Goal: Task Accomplishment & Management: Manage account settings

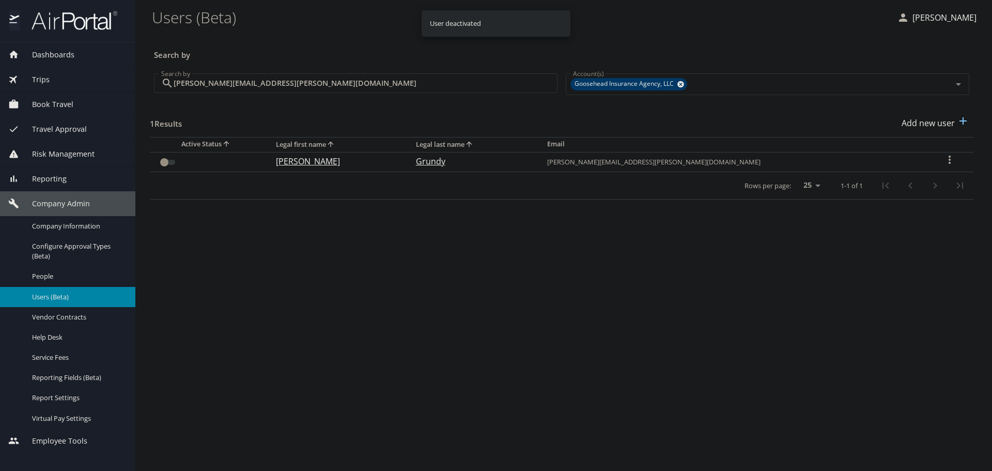
click at [253, 81] on input "[PERSON_NAME][EMAIL_ADDRESS][PERSON_NAME][DOMAIN_NAME]" at bounding box center [366, 83] width 384 height 20
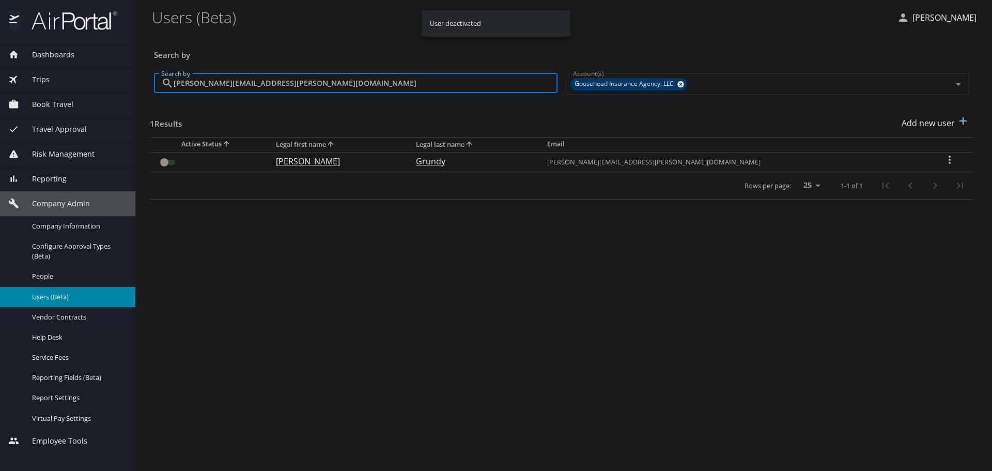
click at [253, 81] on input "[PERSON_NAME][EMAIL_ADDRESS][PERSON_NAME][DOMAIN_NAME]" at bounding box center [366, 83] width 384 height 20
paste input "[PERSON_NAME].[PERSON_NAME]"
type input "[PERSON_NAME][EMAIL_ADDRESS][PERSON_NAME][DOMAIN_NAME]"
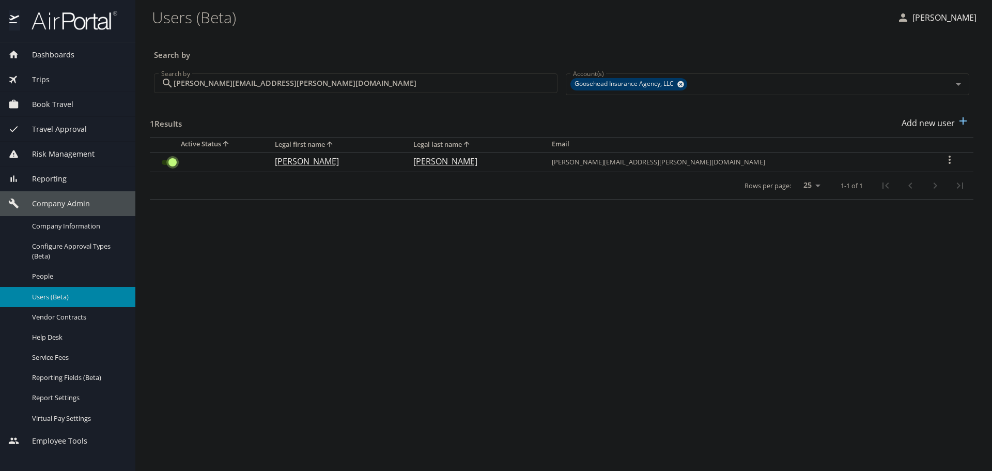
click at [166, 159] on input "User Search Table" at bounding box center [172, 162] width 37 height 12
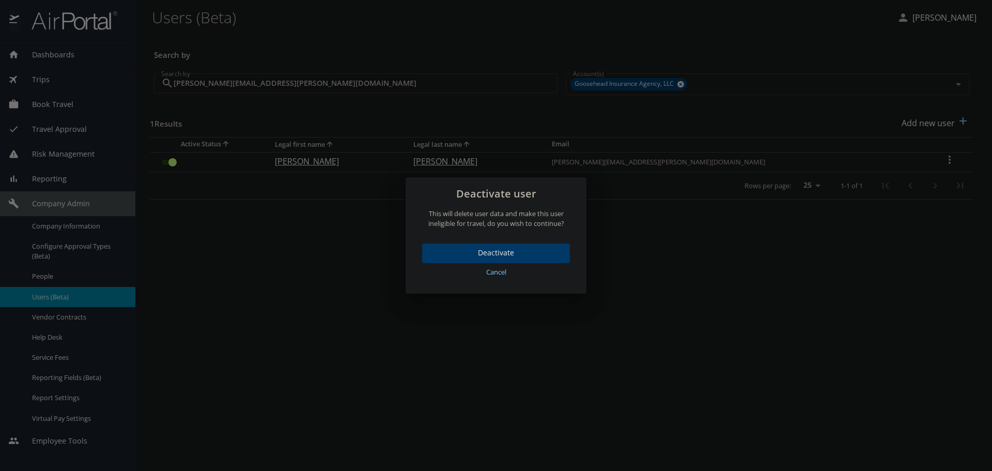
drag, startPoint x: 145, startPoint y: 160, endPoint x: 127, endPoint y: 170, distance: 20.6
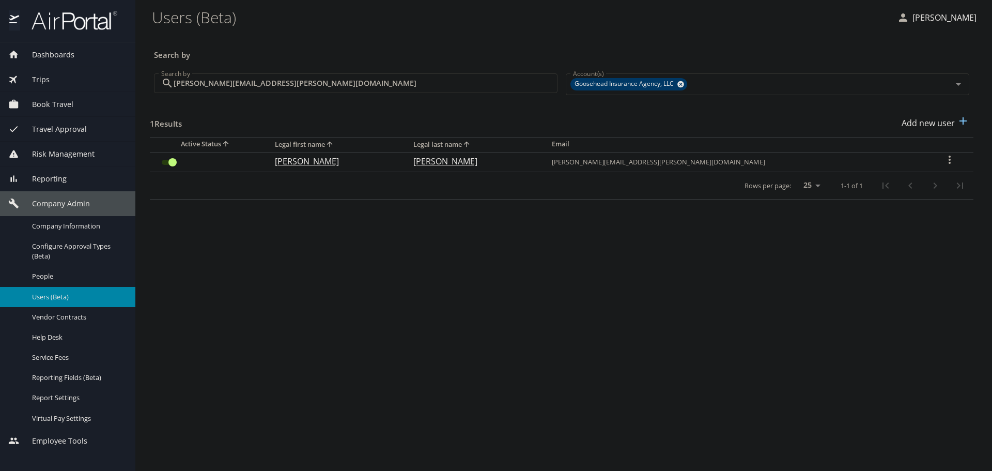
drag, startPoint x: 127, startPoint y: 170, endPoint x: 441, endPoint y: 249, distance: 324.5
click at [512, 282] on main "Users (Beta) [PERSON_NAME] Search by Search by [PERSON_NAME][EMAIL_ADDRESS][PER…" at bounding box center [563, 235] width 857 height 471
click at [171, 160] on input "User Search Table" at bounding box center [172, 162] width 37 height 12
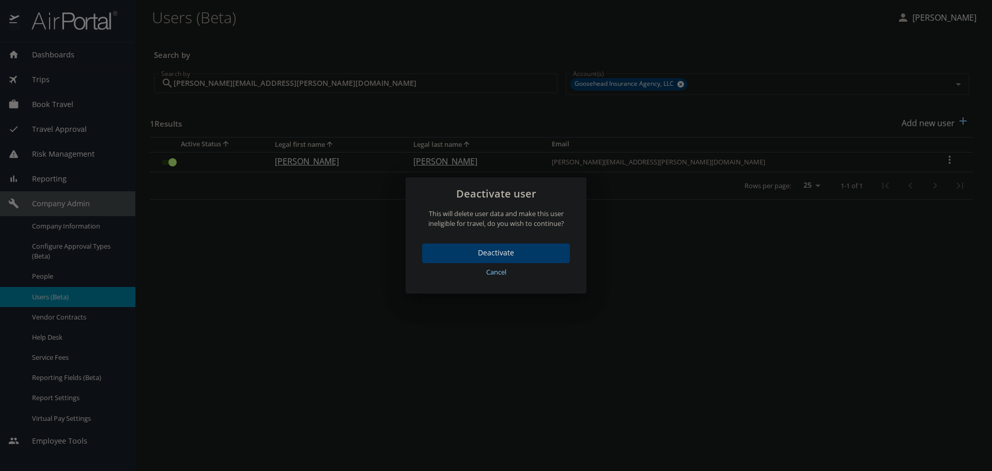
click at [526, 251] on span "Deactivate" at bounding box center [495, 252] width 131 height 13
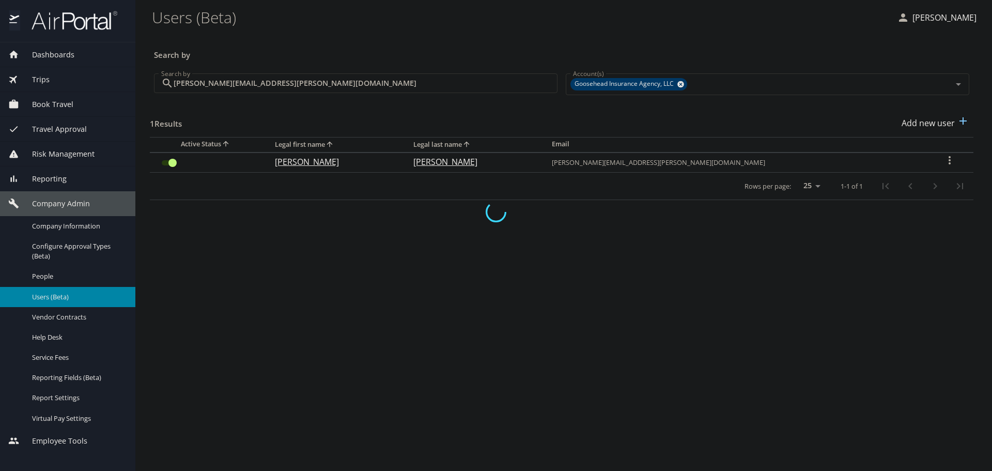
checkbox input "false"
drag, startPoint x: 318, startPoint y: 239, endPoint x: 259, endPoint y: 266, distance: 64.1
click at [259, 266] on main "Users (Beta) [PERSON_NAME] Search by Search by [PERSON_NAME][EMAIL_ADDRESS][PER…" at bounding box center [563, 235] width 857 height 471
